Goal: Information Seeking & Learning: Find specific page/section

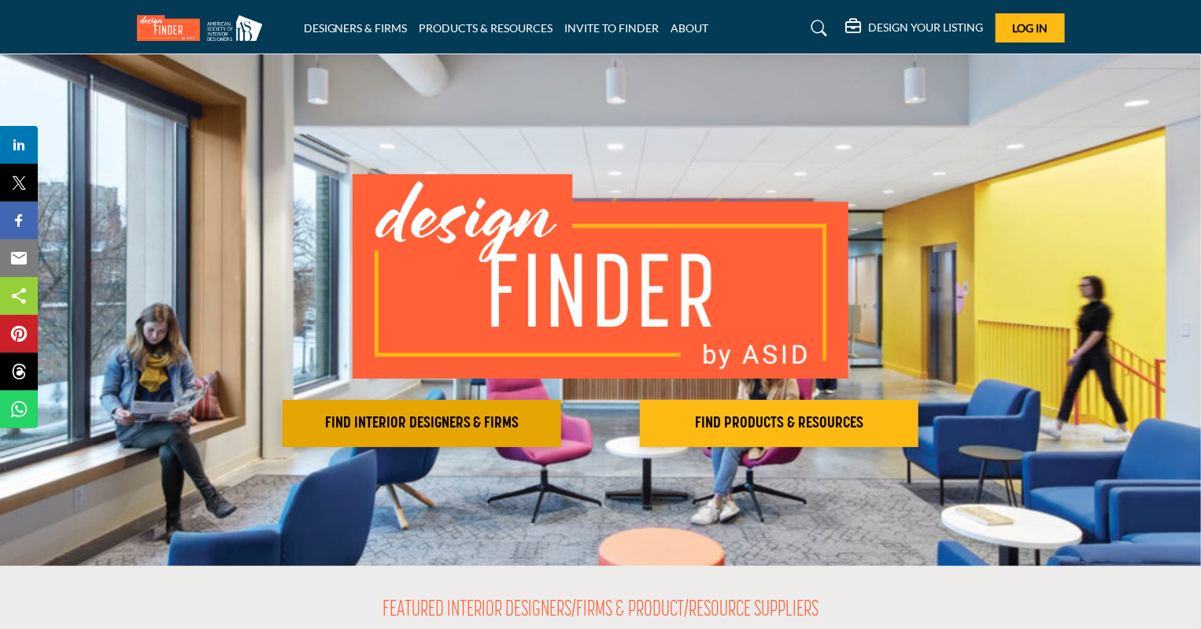
click at [537, 415] on h2 "FIND INTERIOR DESIGNERS & FIRMS" at bounding box center [421, 423] width 269 height 19
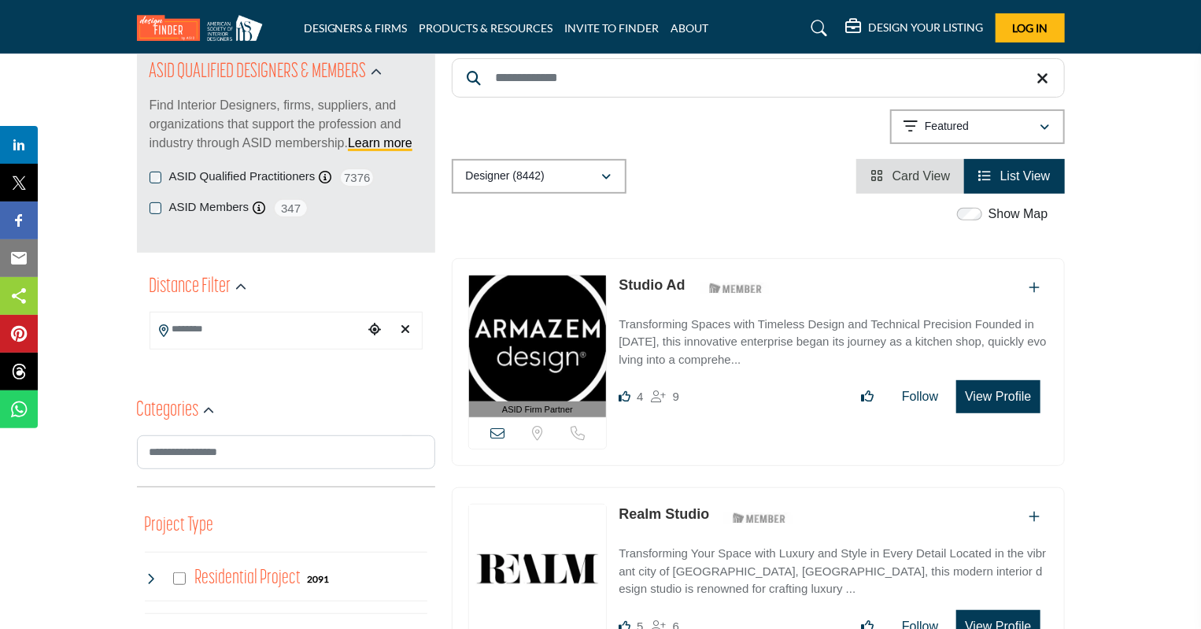
scroll to position [157, 0]
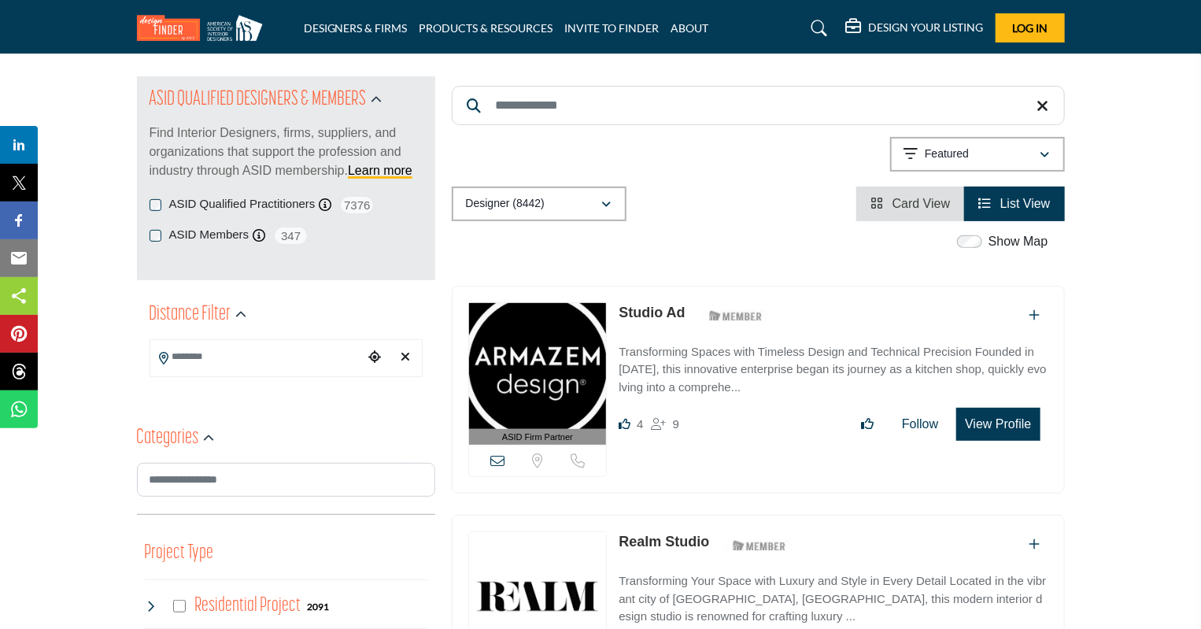
click at [215, 191] on div "ASID QUALIFIED DESIGNERS & MEMBERS Find Interior Designers, firms, suppliers, a…" at bounding box center [286, 135] width 273 height 119
click at [216, 198] on label "ASID Qualified Practitioners" at bounding box center [242, 204] width 146 height 18
click at [558, 191] on button "Designer (8442)" at bounding box center [539, 204] width 175 height 35
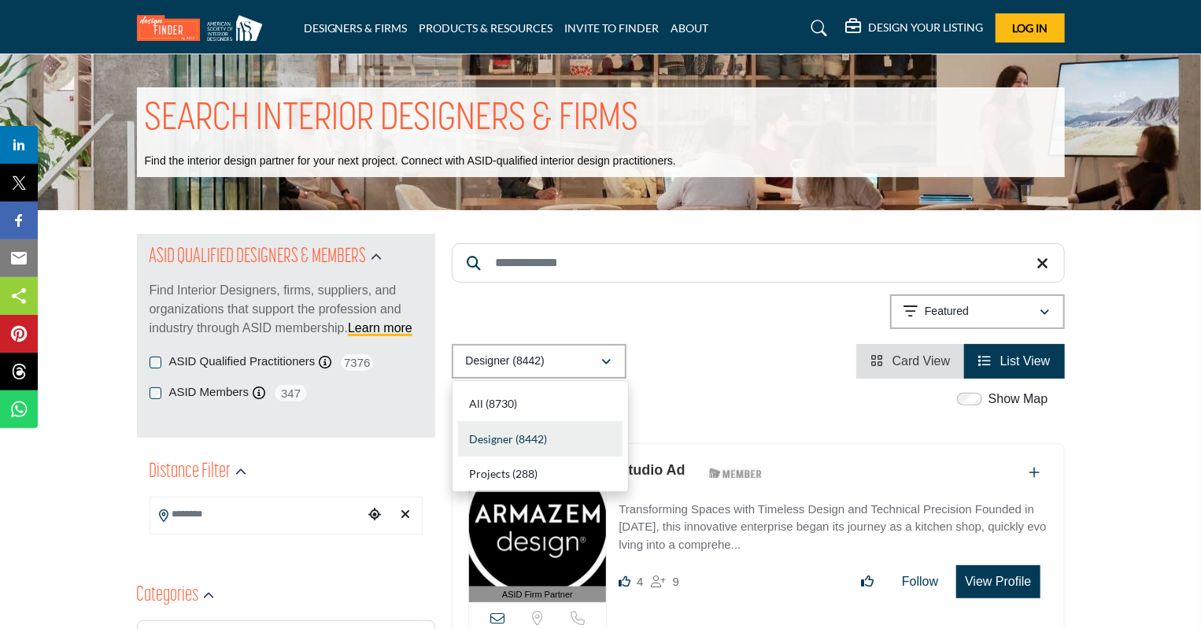
click at [530, 266] on input "Search Keyword" at bounding box center [758, 262] width 613 height 39
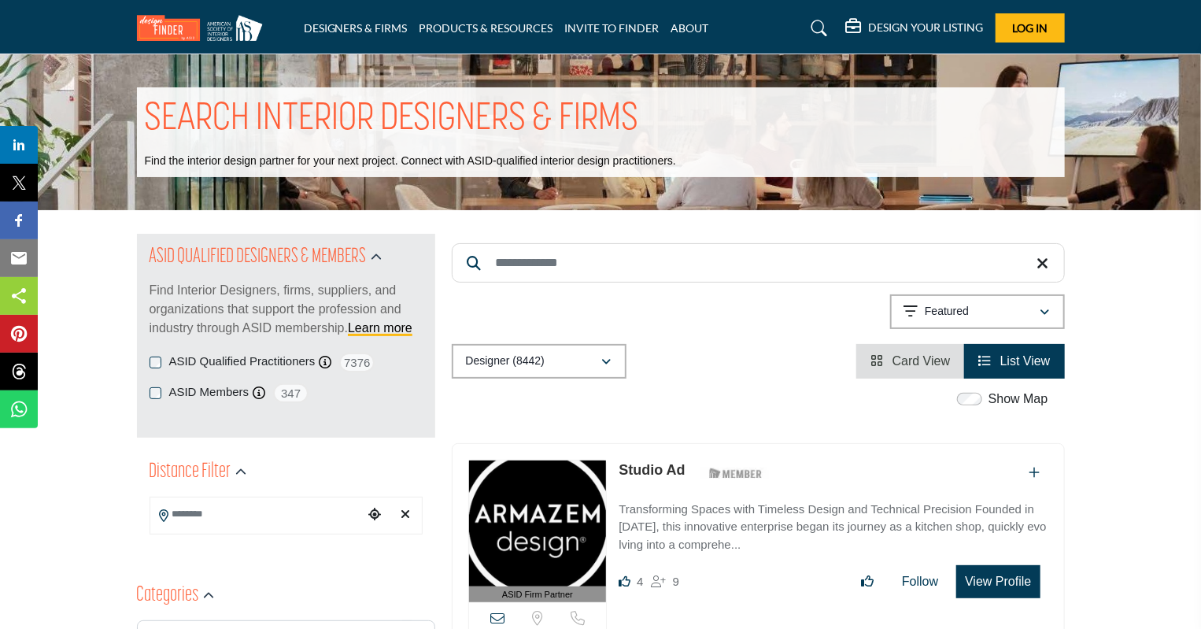
click at [800, 366] on div "Designer (8442) All (8730) Designer (8442) Products (3) Projects (288)" at bounding box center [758, 361] width 613 height 35
click at [732, 260] on input "Search Keyword" at bounding box center [758, 262] width 613 height 39
type input "**********"
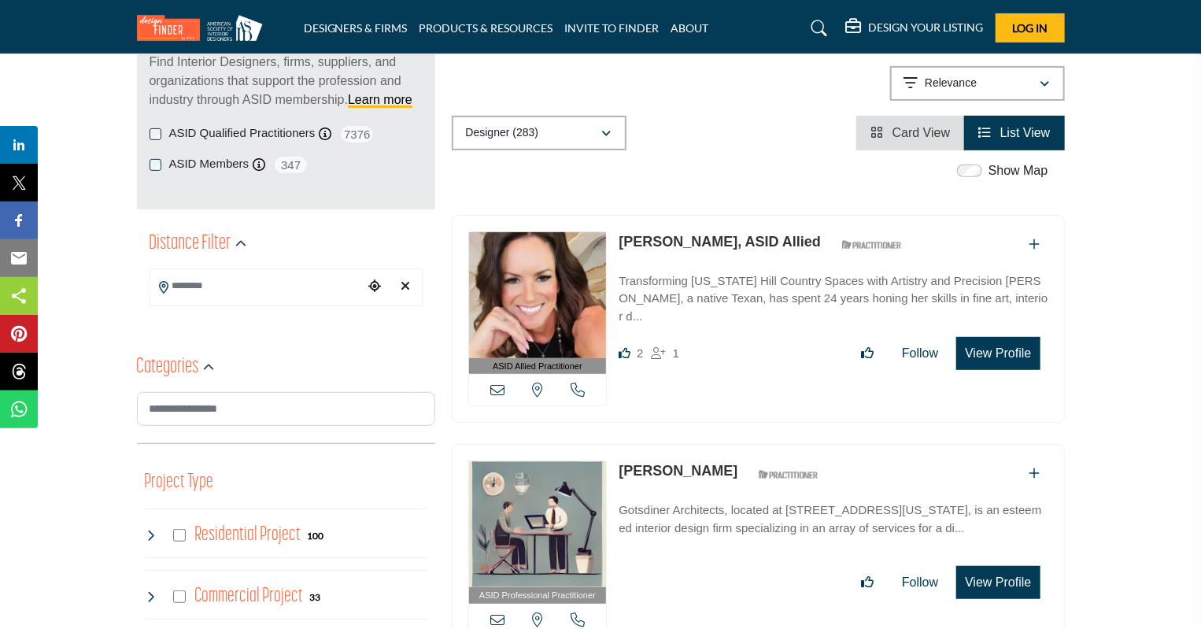
scroll to position [236, 0]
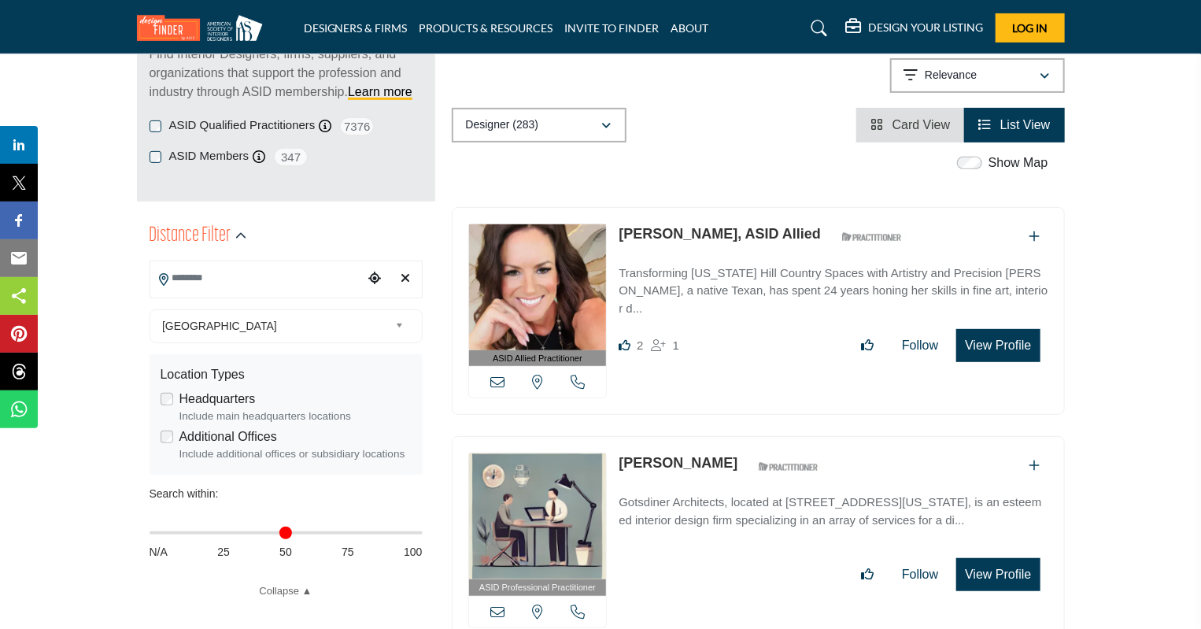
click at [208, 276] on input "Search Location" at bounding box center [256, 278] width 212 height 31
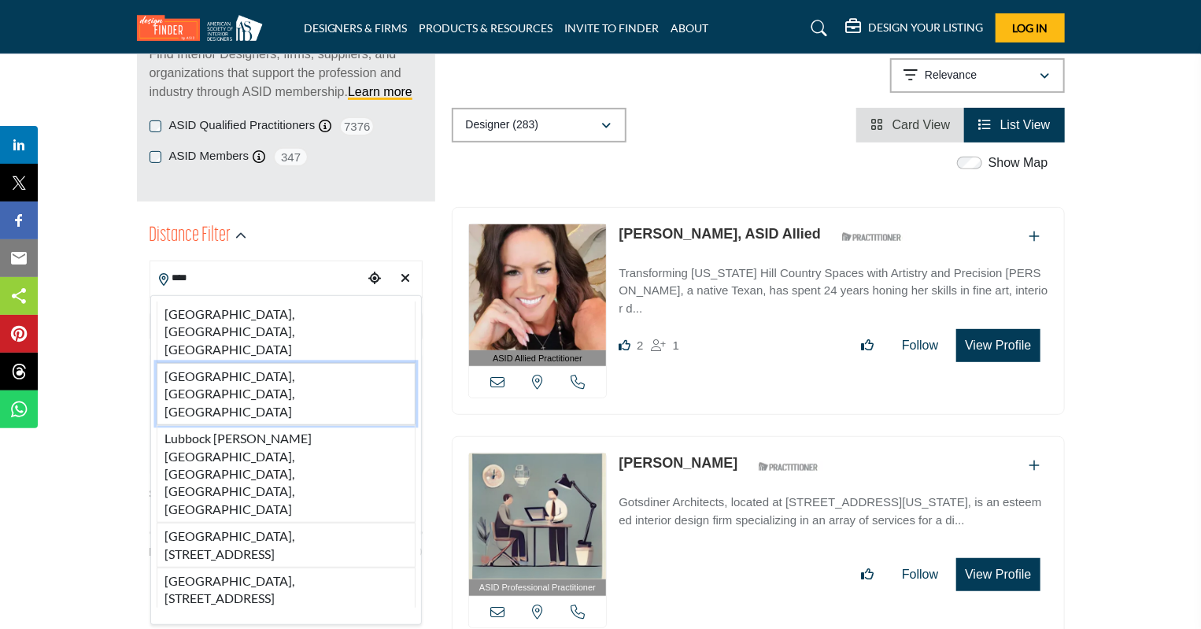
click at [232, 317] on li "[GEOGRAPHIC_DATA], [GEOGRAPHIC_DATA], [GEOGRAPHIC_DATA]" at bounding box center [286, 331] width 259 height 61
click at [255, 316] on span "[GEOGRAPHIC_DATA]" at bounding box center [275, 325] width 227 height 19
click at [166, 318] on link "[GEOGRAPHIC_DATA]" at bounding box center [282, 326] width 253 height 20
click at [236, 281] on input "****" at bounding box center [256, 278] width 212 height 31
type input "**********"
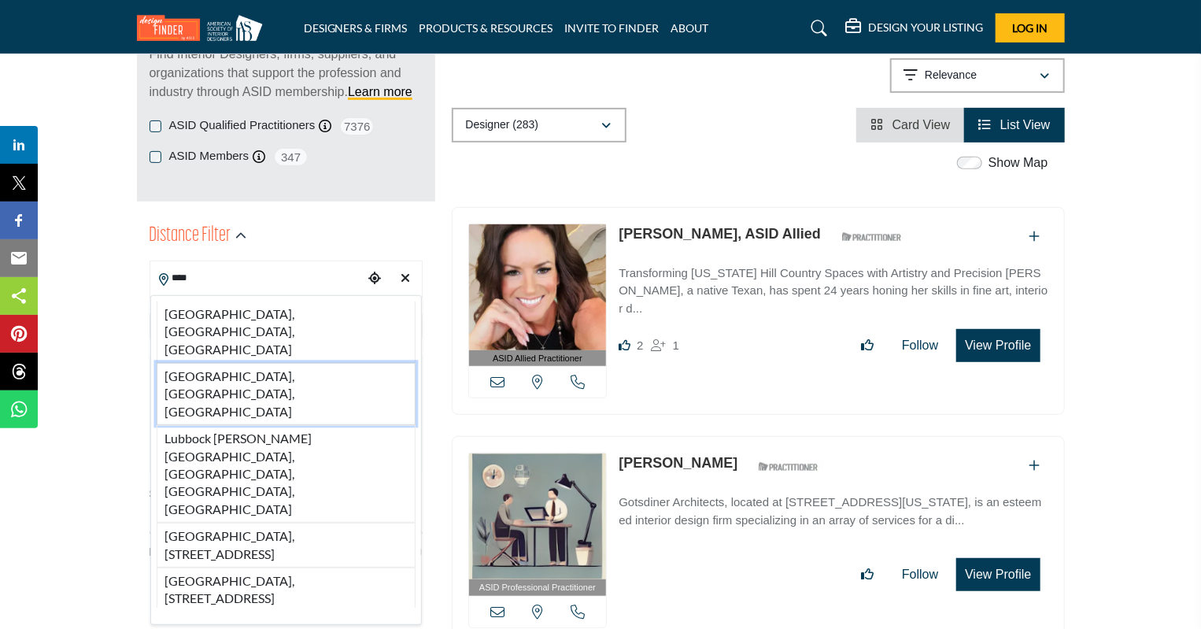
type input "***"
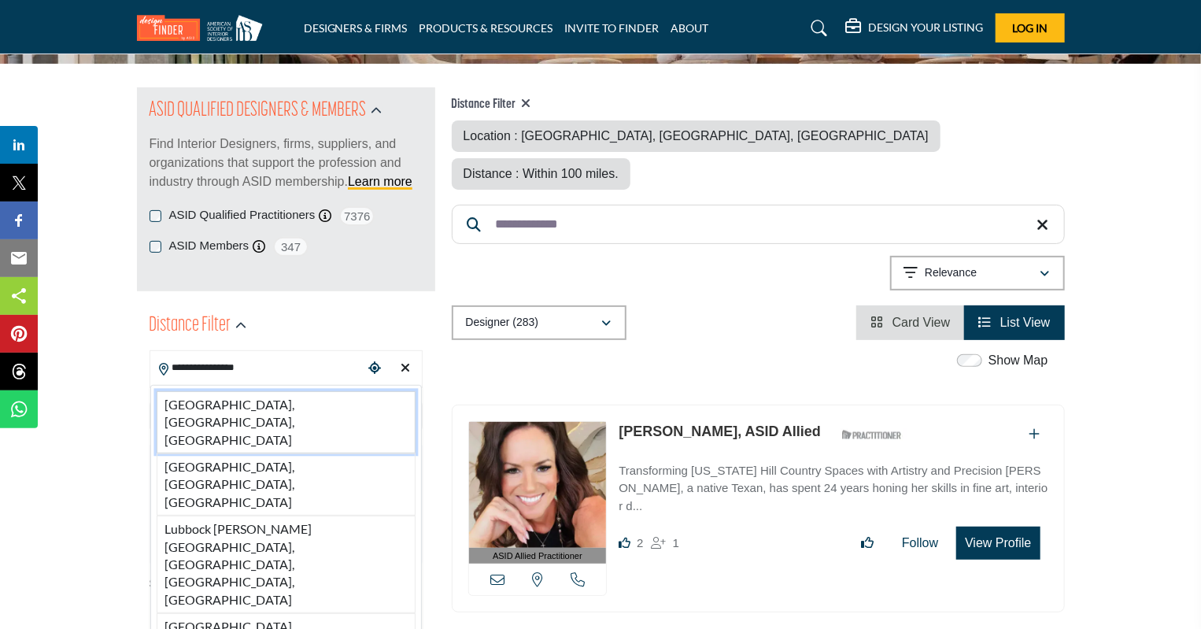
scroll to position [157, 0]
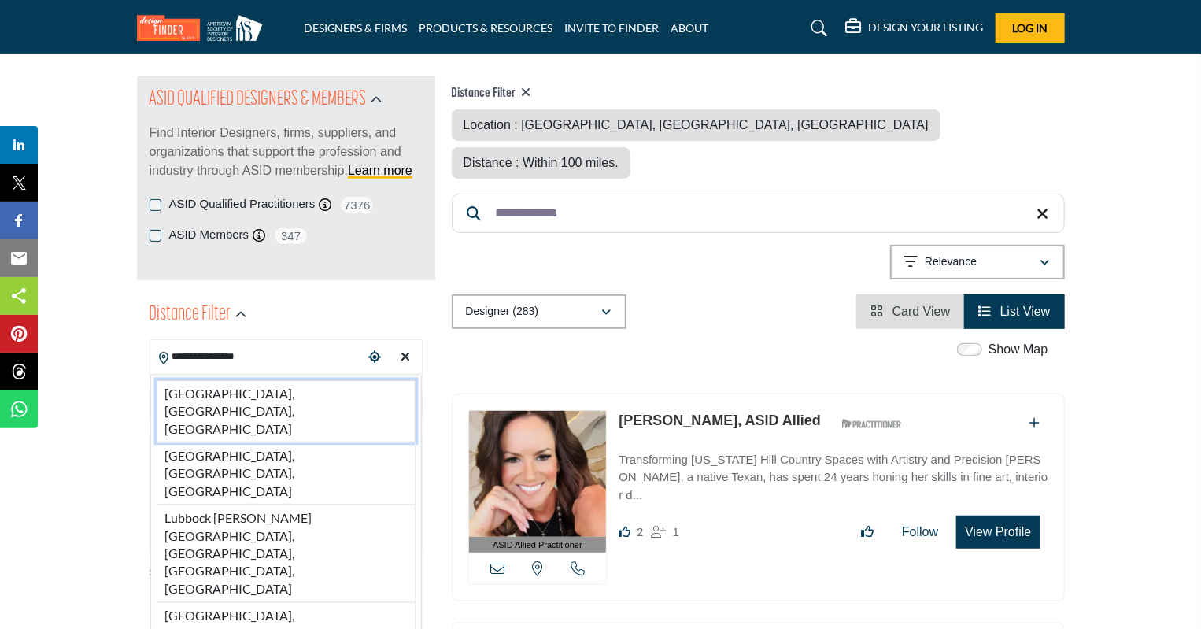
click at [216, 386] on li "[GEOGRAPHIC_DATA], [GEOGRAPHIC_DATA], [GEOGRAPHIC_DATA]" at bounding box center [286, 411] width 259 height 62
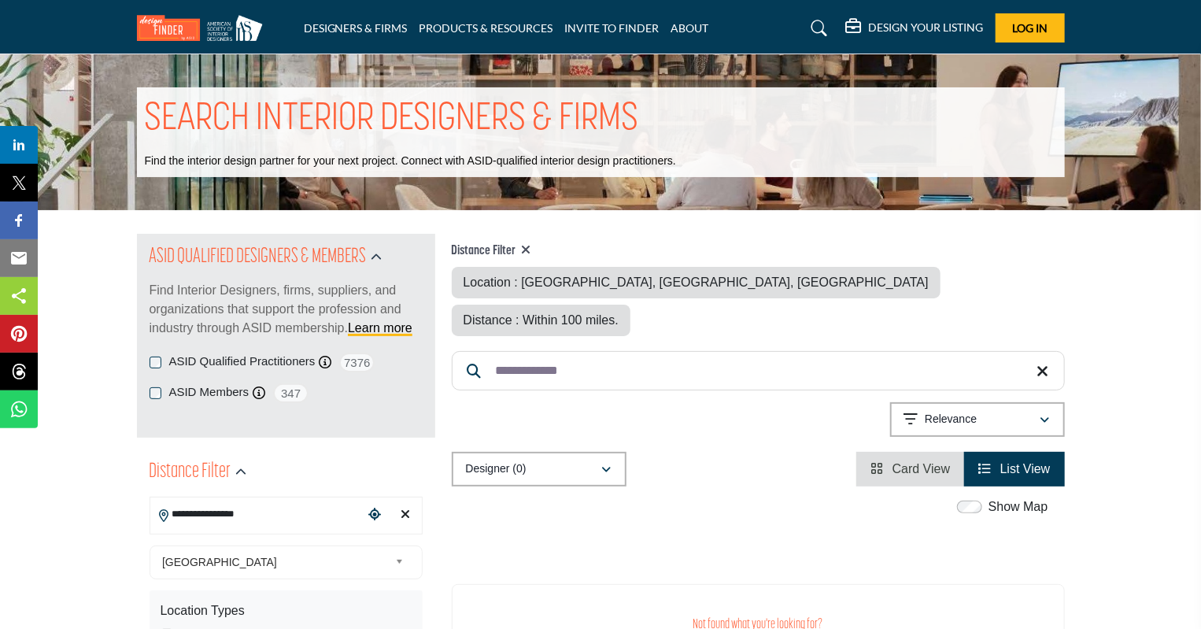
click at [745, 402] on div "**********" at bounding box center [758, 422] width 613 height 40
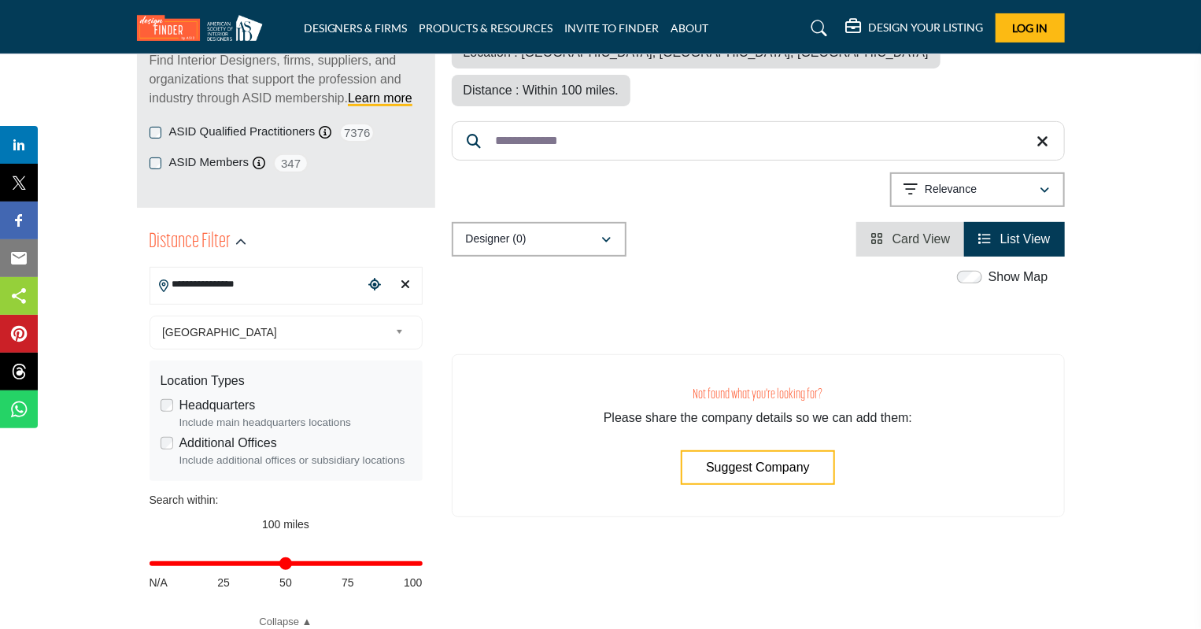
scroll to position [236, 0]
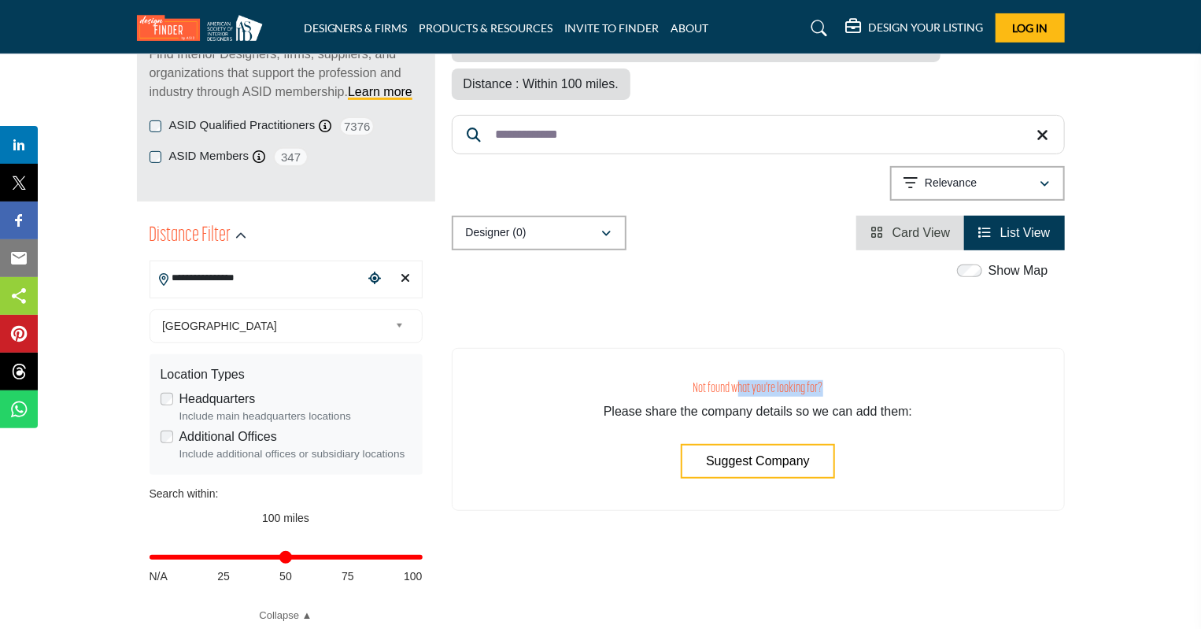
drag, startPoint x: 743, startPoint y: 345, endPoint x: 834, endPoint y: 342, distance: 91.3
click at [831, 380] on h3 "Not found what you're looking for?" at bounding box center [758, 388] width 548 height 17
click at [834, 380] on h3 "Not found what you're looking for?" at bounding box center [758, 388] width 548 height 17
click at [686, 261] on div "Show Map" at bounding box center [749, 271] width 613 height 20
click at [626, 216] on div "Designer (0) All (0) Designer (0) Products (0) Projects (0) Card View" at bounding box center [758, 233] width 613 height 35
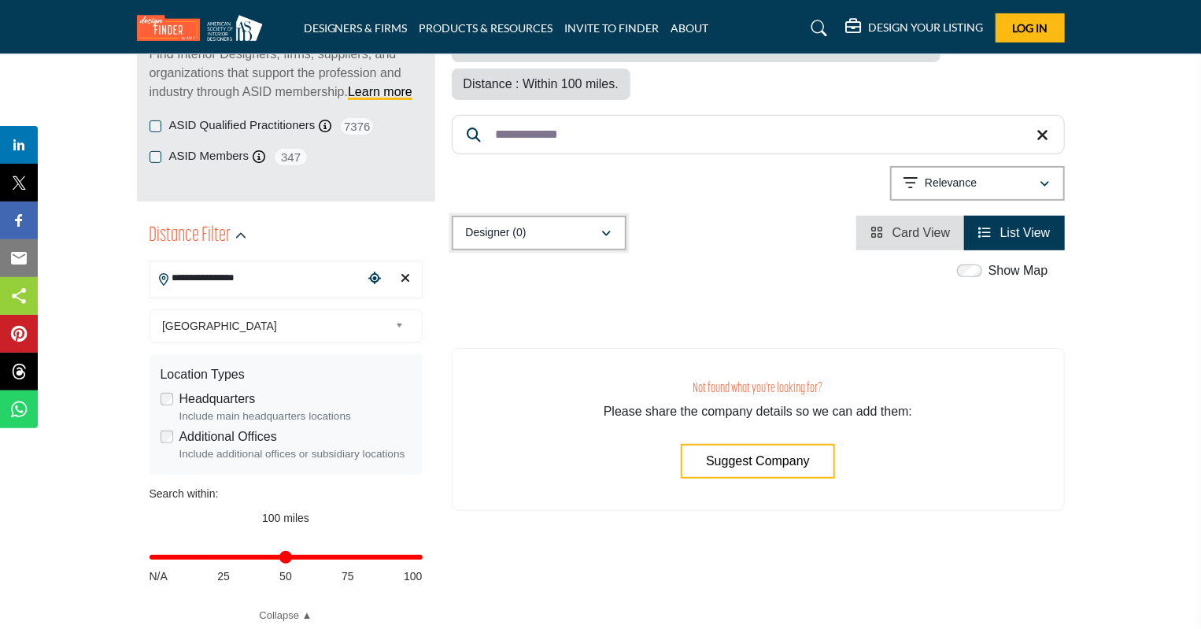
click at [609, 228] on icon "button" at bounding box center [606, 233] width 9 height 11
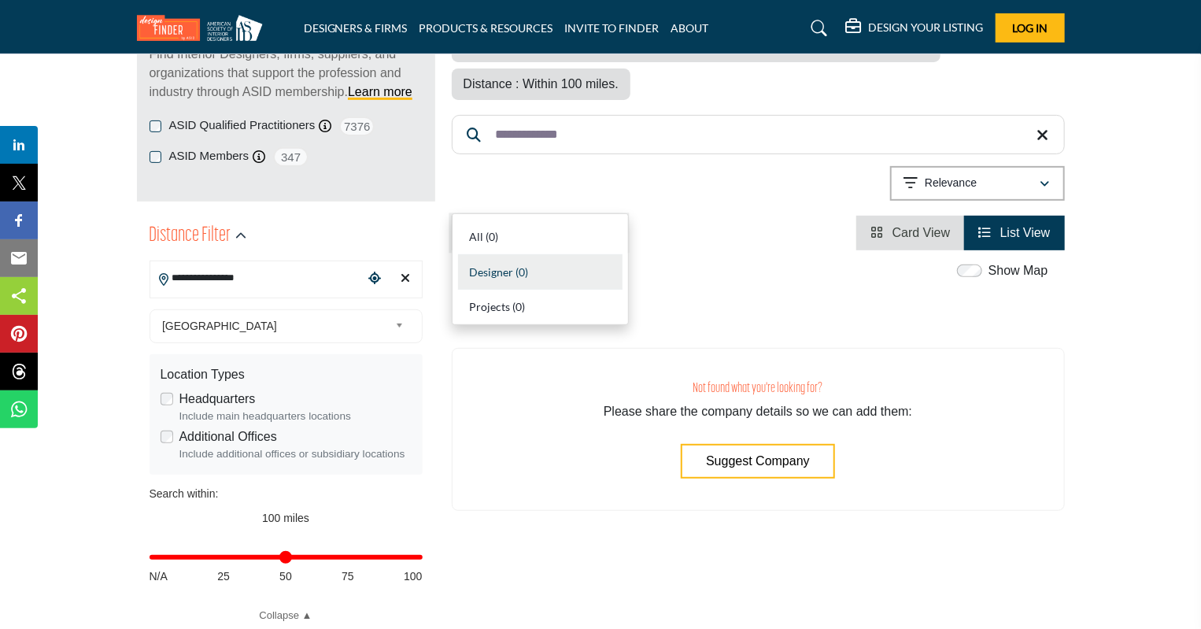
click at [609, 228] on icon "button" at bounding box center [606, 233] width 9 height 11
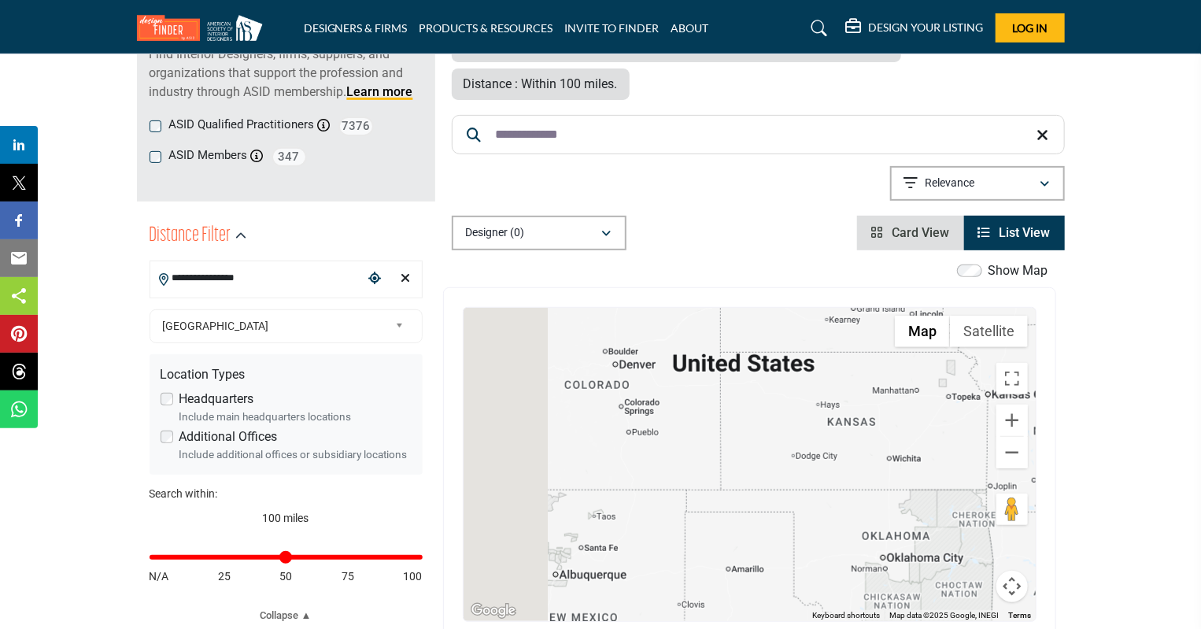
drag, startPoint x: 763, startPoint y: 470, endPoint x: 919, endPoint y: 286, distance: 240.6
click at [921, 308] on div "Map Terrain Satellite Labels Keyboard shortcuts Map Data Map data ©2025 Google,…" at bounding box center [750, 464] width 572 height 313
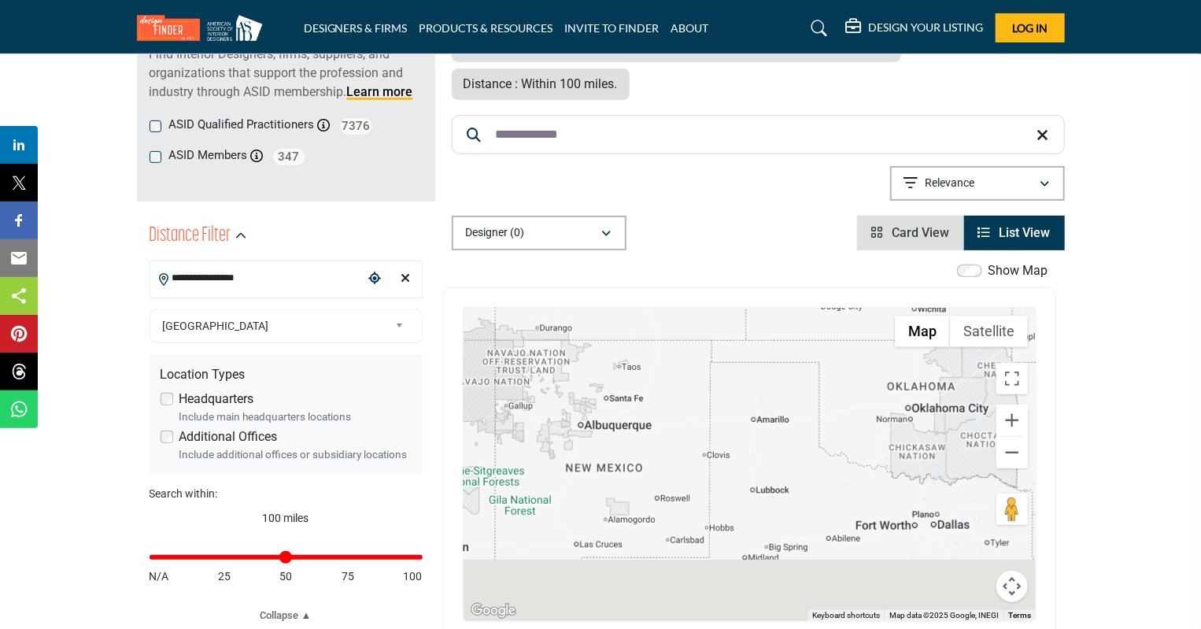
drag, startPoint x: 740, startPoint y: 430, endPoint x: 727, endPoint y: 271, distance: 159.5
click at [727, 308] on div at bounding box center [750, 464] width 572 height 313
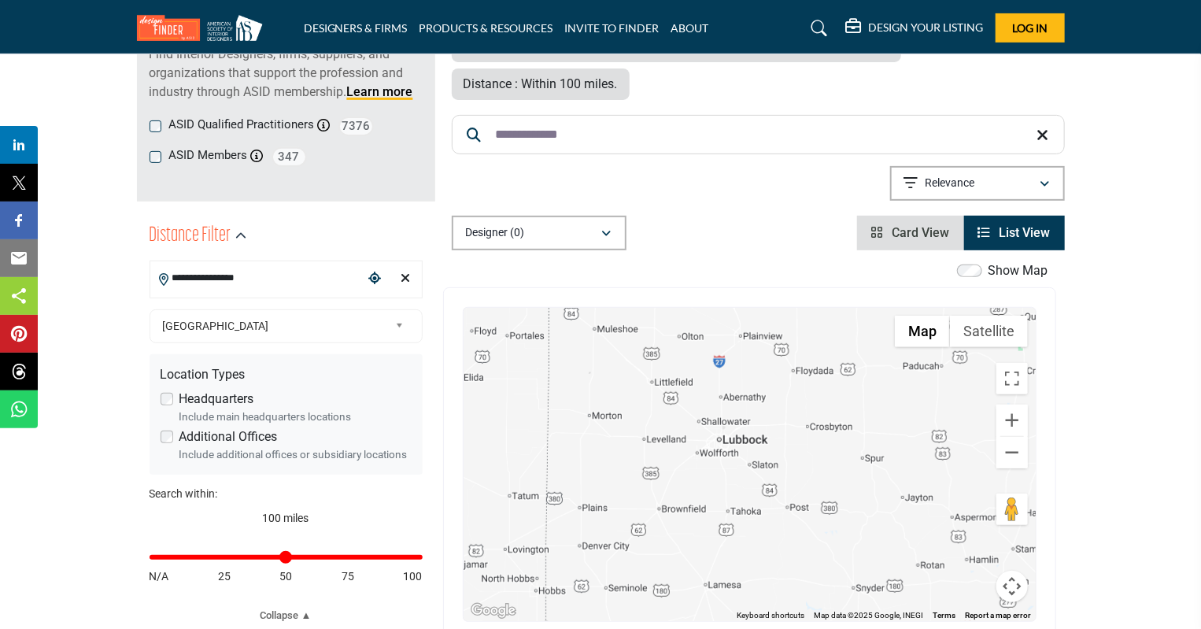
drag, startPoint x: 749, startPoint y: 427, endPoint x: 755, endPoint y: 442, distance: 15.9
click at [755, 442] on div at bounding box center [750, 464] width 572 height 313
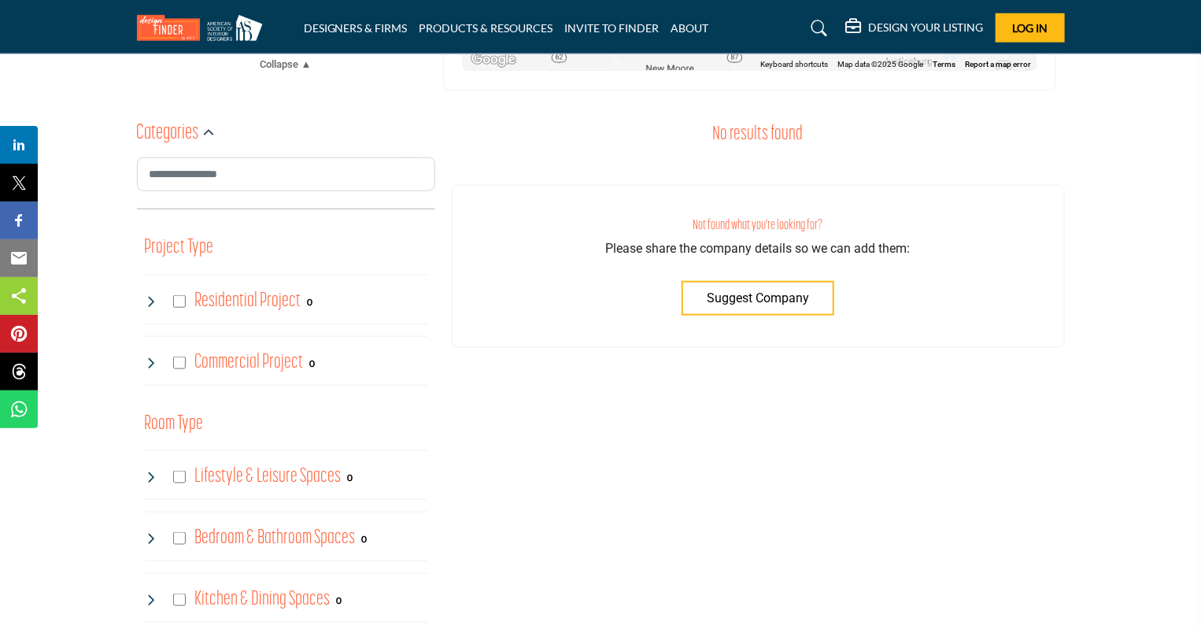
scroll to position [708, 0]
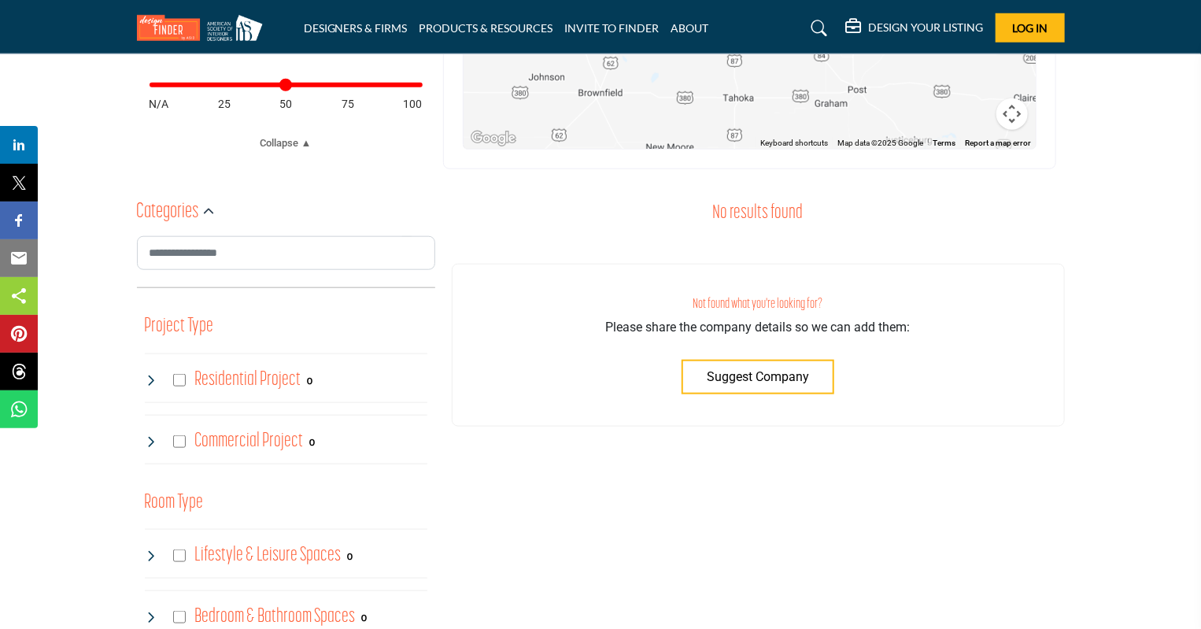
click at [723, 369] on span "Suggest Company" at bounding box center [758, 376] width 102 height 15
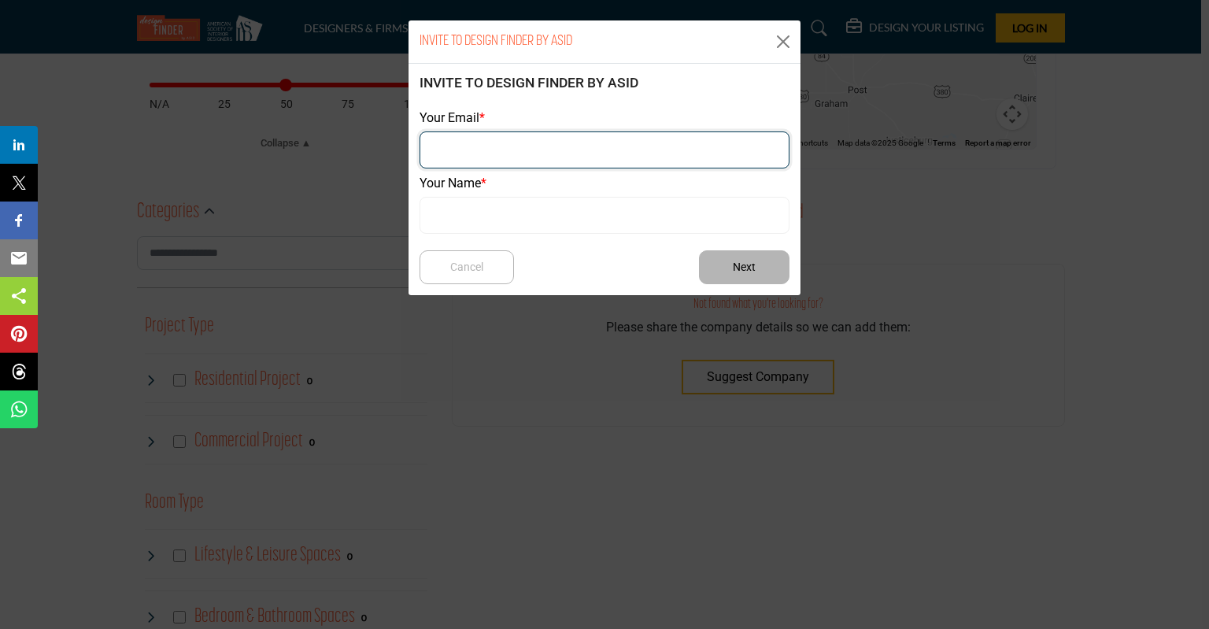
click at [533, 153] on input "email" at bounding box center [604, 149] width 370 height 37
click at [783, 46] on body "DESIGNERS & FIRMS PRODUCTS & RESOURCES INVITE TO FINDER ABOUT" at bounding box center [604, 571] width 1209 height 2558
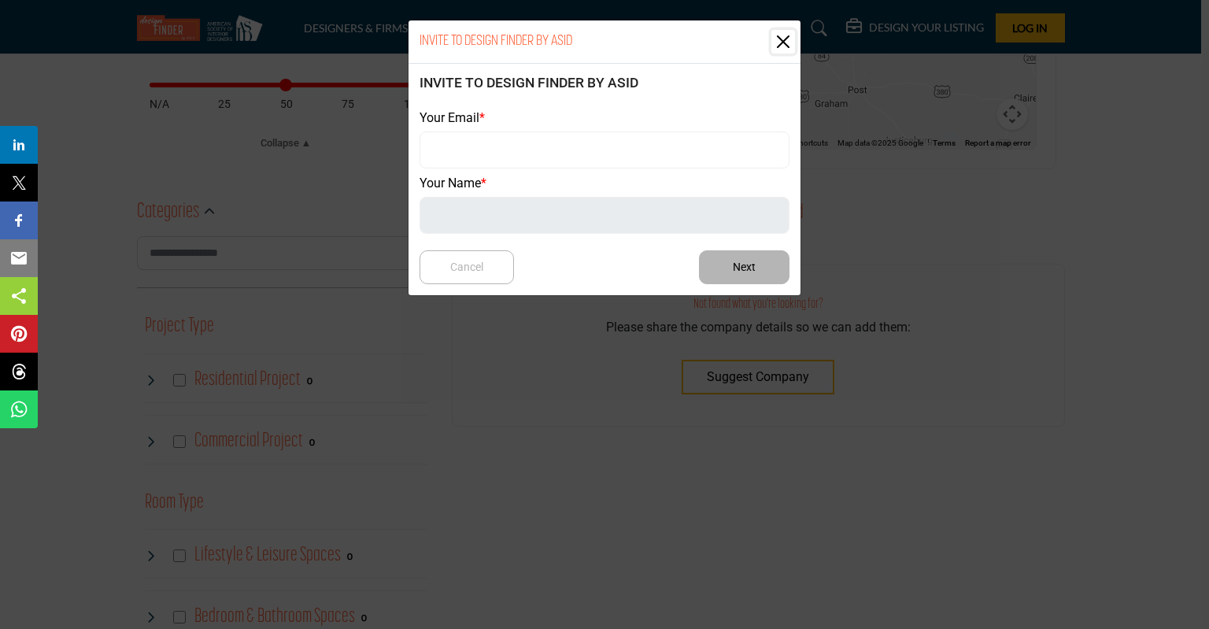
click at [774, 37] on button "Close" at bounding box center [783, 42] width 24 height 24
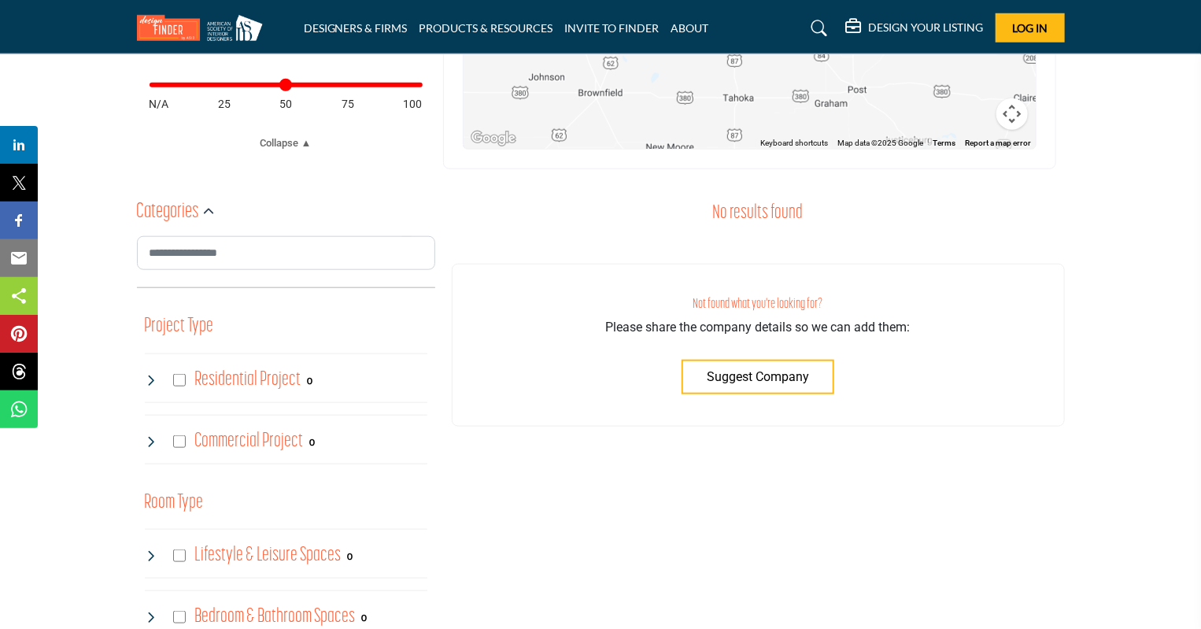
click at [897, 15] on div "DESIGN YOUR LISTING Pricing Page Design Your Listing Log In" at bounding box center [955, 27] width 219 height 29
click at [898, 20] on h5 "DESIGN YOUR LISTING" at bounding box center [926, 27] width 115 height 14
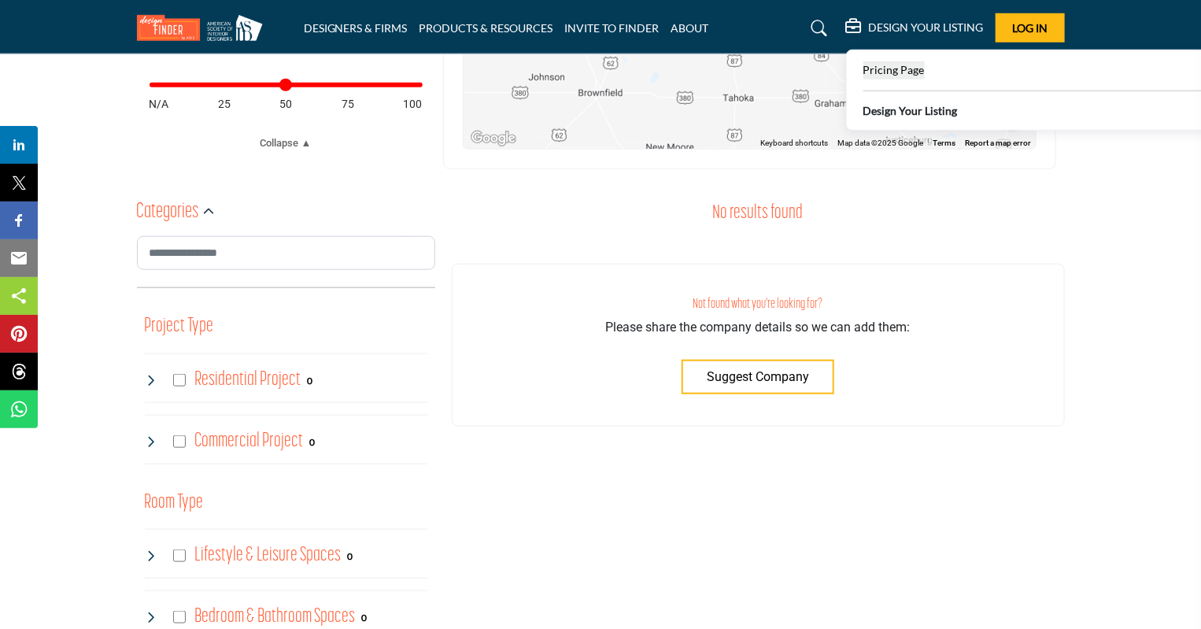
click at [897, 76] on span "Pricing Page" at bounding box center [893, 69] width 61 height 13
